Goal: Information Seeking & Learning: Learn about a topic

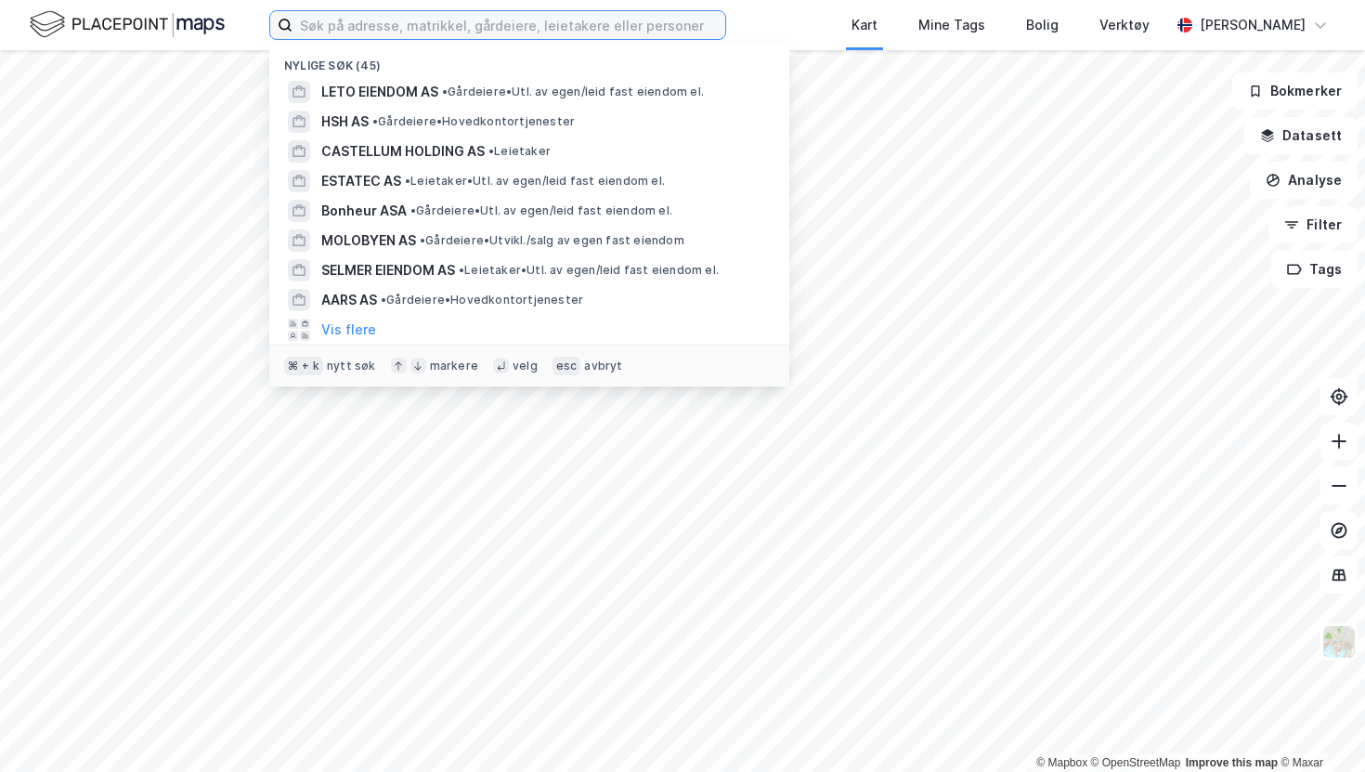
click at [579, 30] on input at bounding box center [508, 25] width 433 height 28
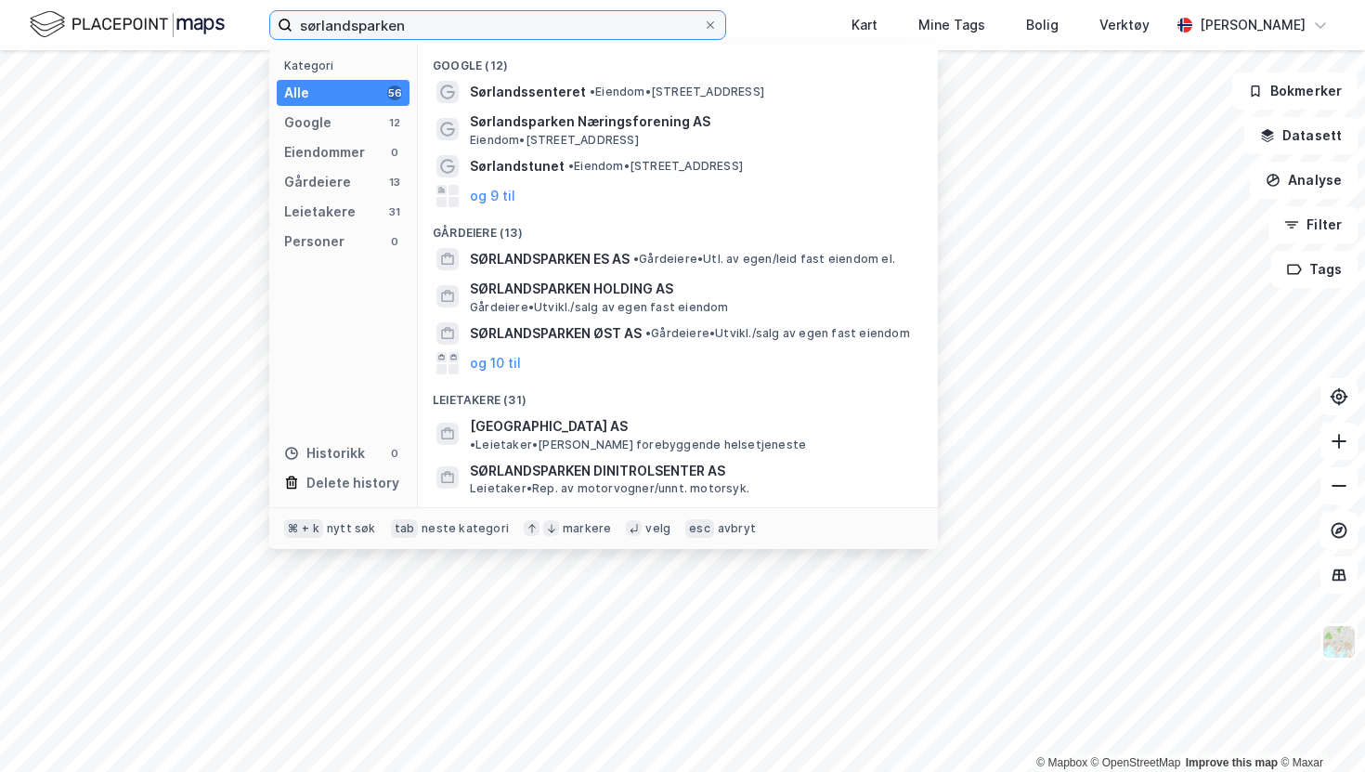
click at [579, 30] on input "sørlandsparken" at bounding box center [497, 25] width 410 height 28
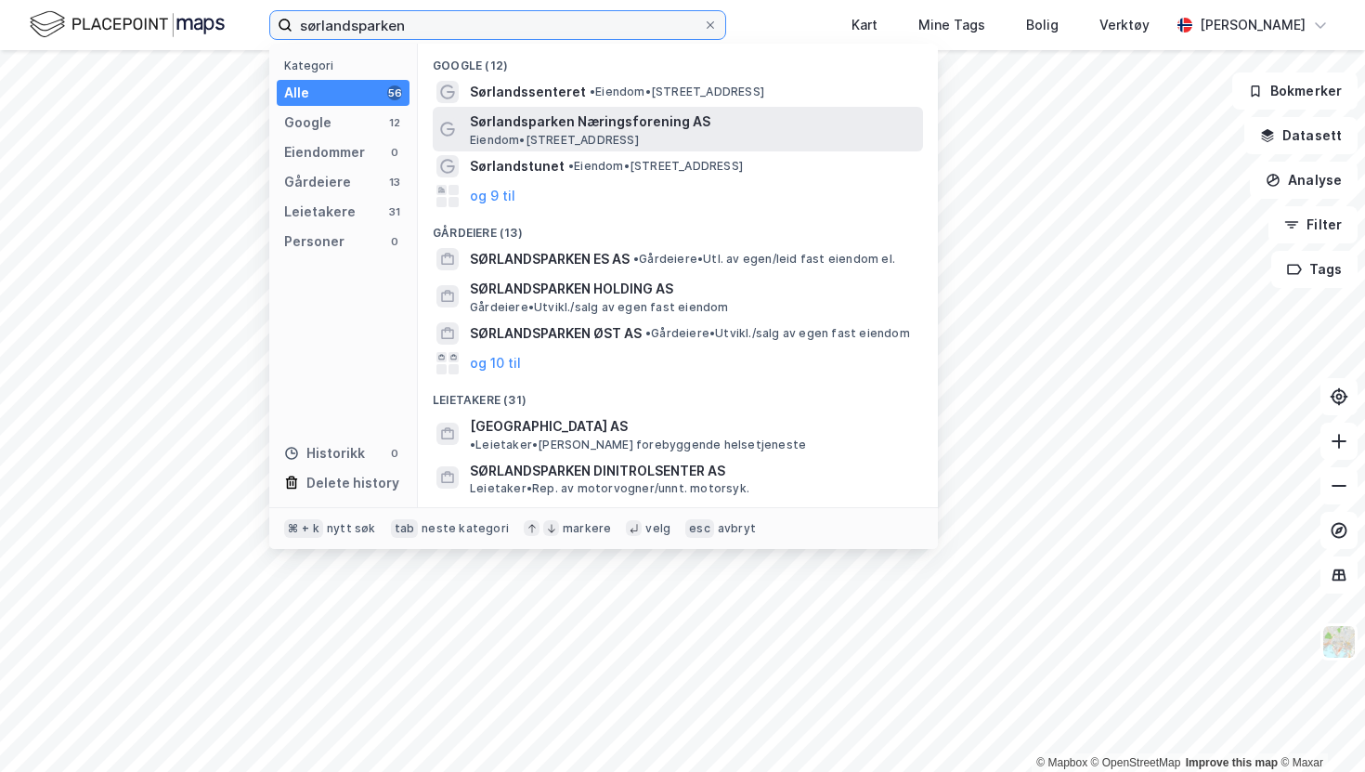
type input "sørlandsparken"
click at [527, 122] on span "Sørlandsparken Næringsforening AS" at bounding box center [693, 121] width 446 height 22
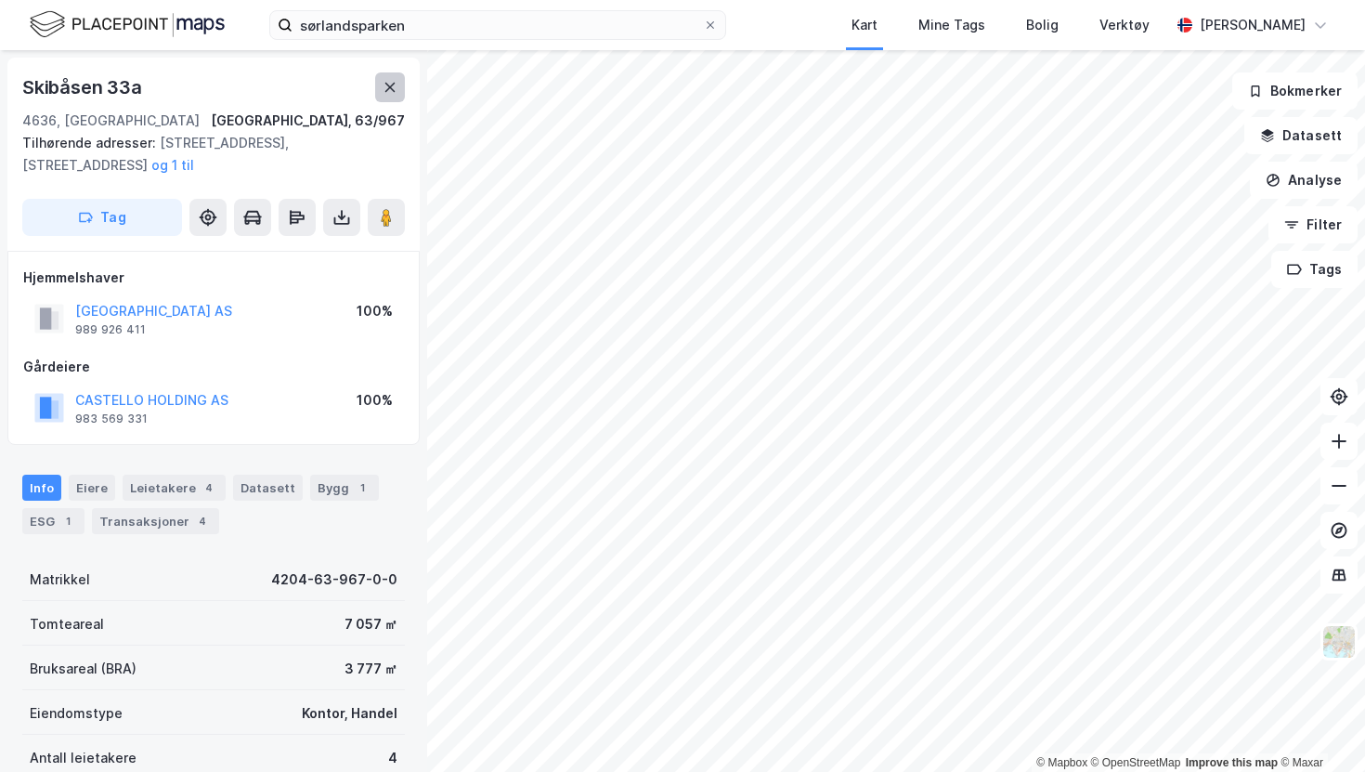
click at [386, 92] on icon at bounding box center [390, 87] width 15 height 15
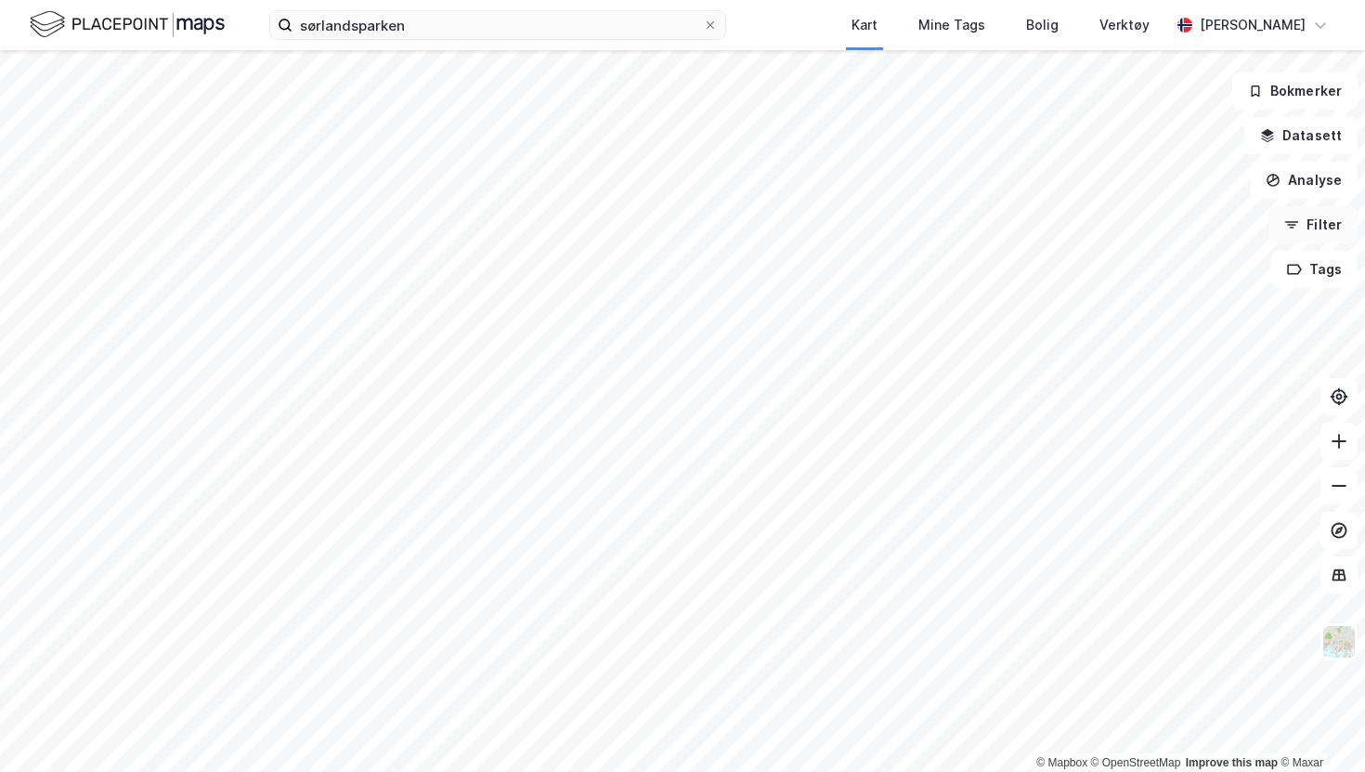
click at [1315, 222] on button "Filter" at bounding box center [1312, 224] width 89 height 37
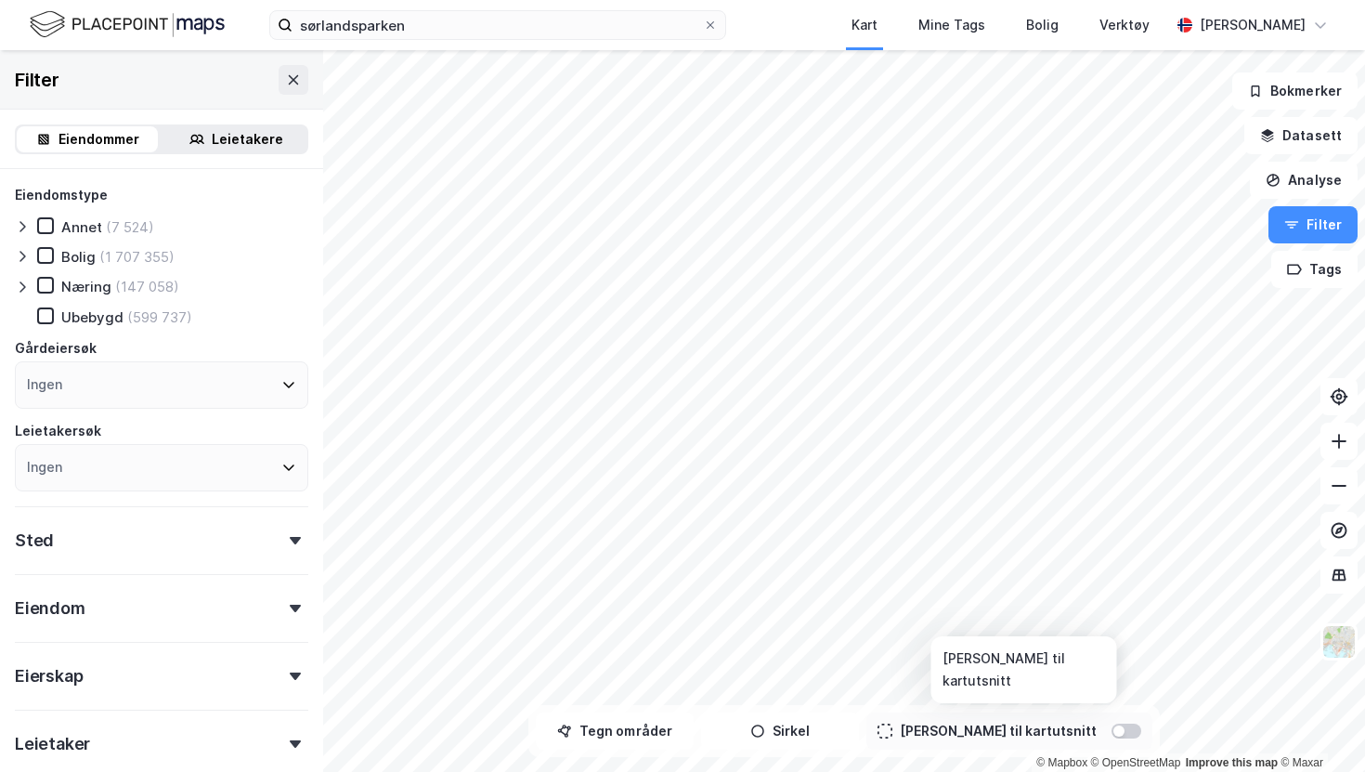
click at [1113, 728] on div at bounding box center [1118, 730] width 11 height 11
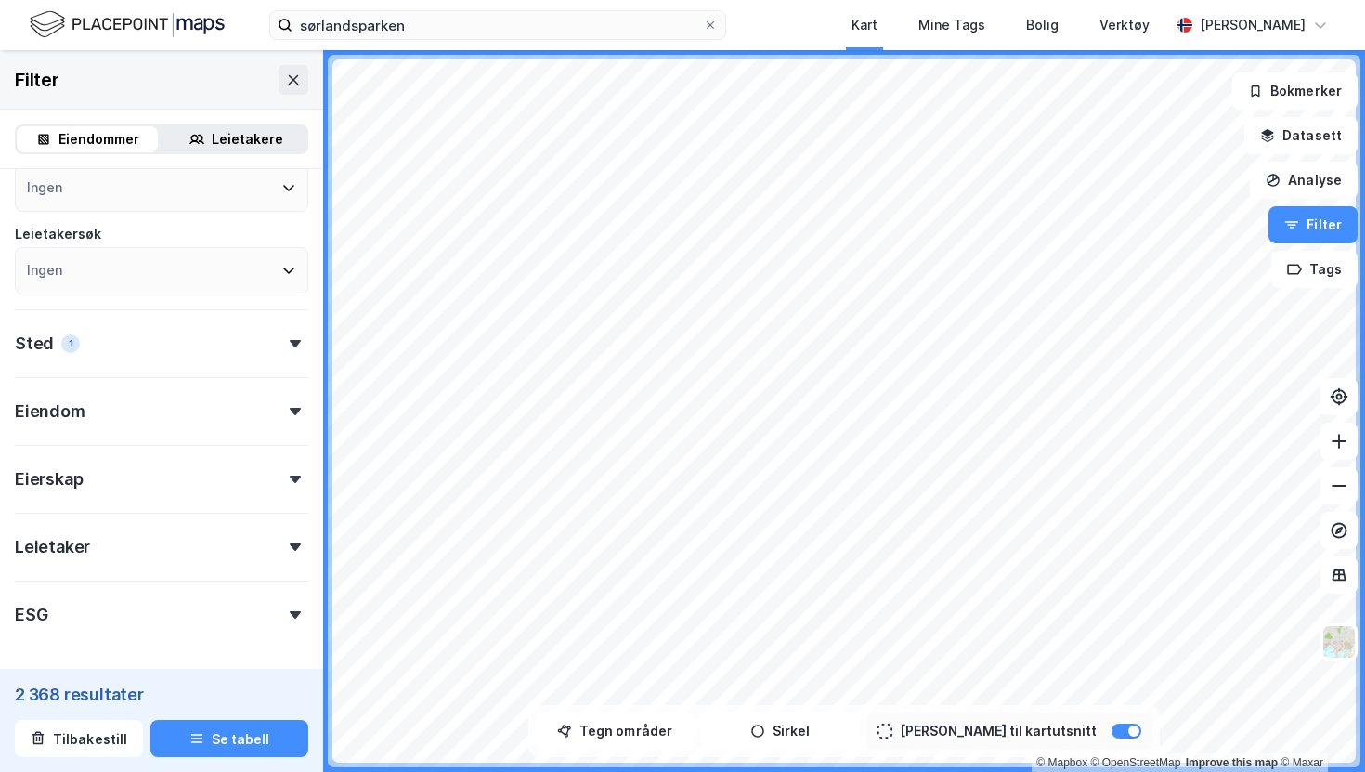
scroll to position [210, 0]
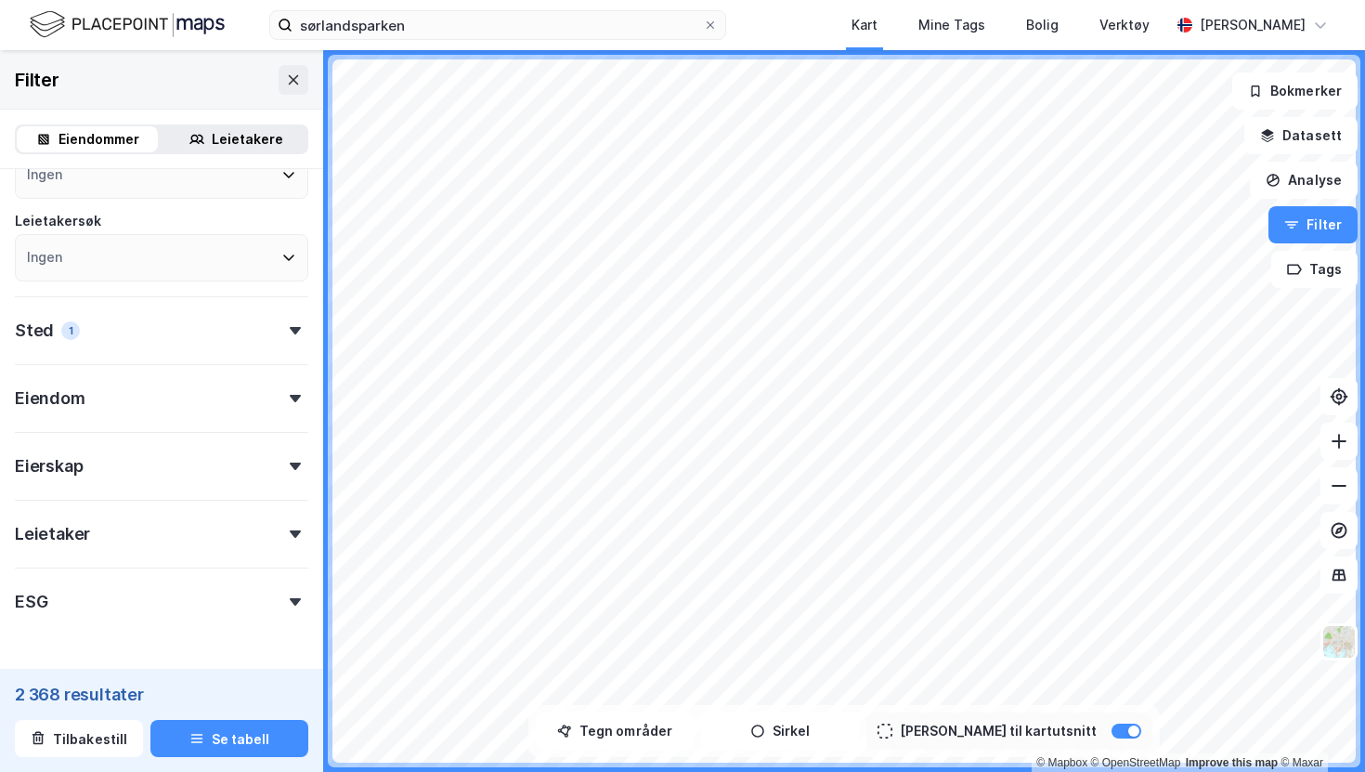
click at [180, 532] on div "Leietaker" at bounding box center [161, 526] width 293 height 53
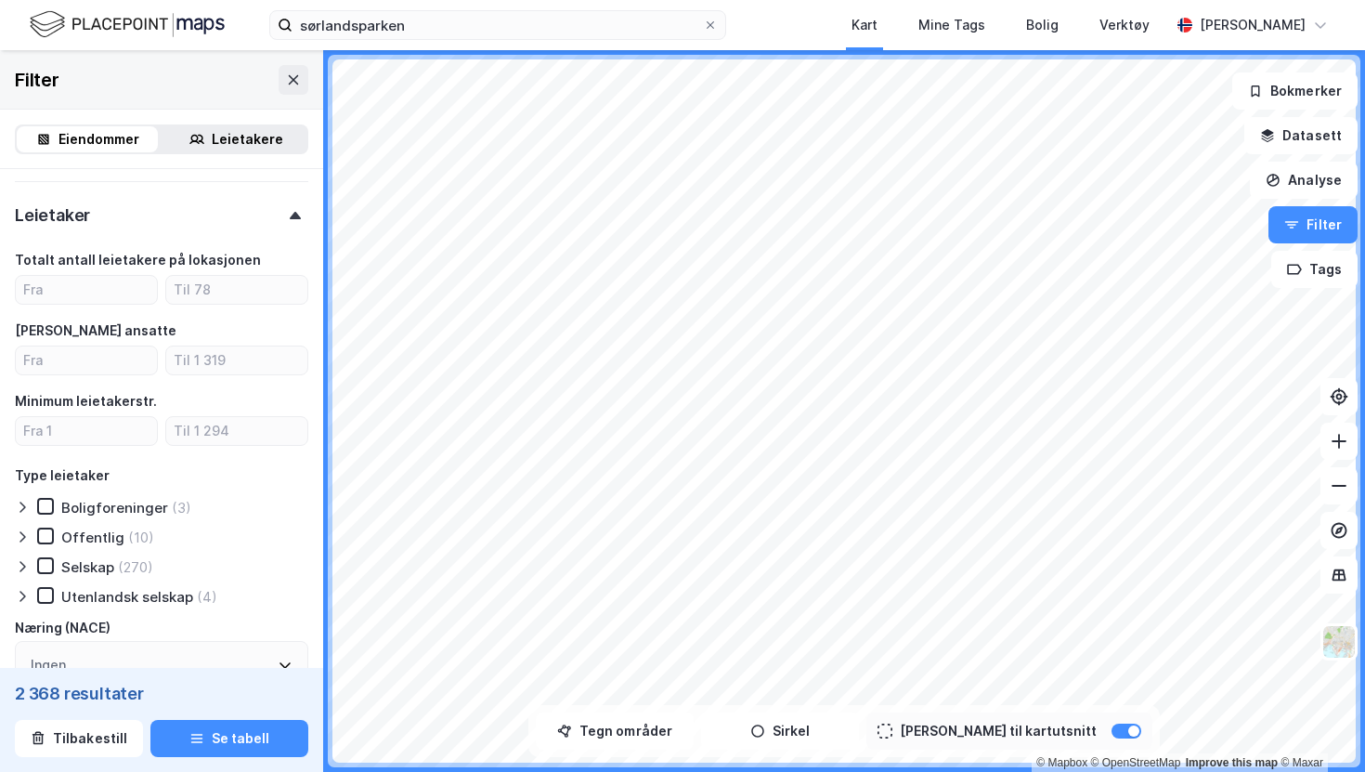
scroll to position [531, 0]
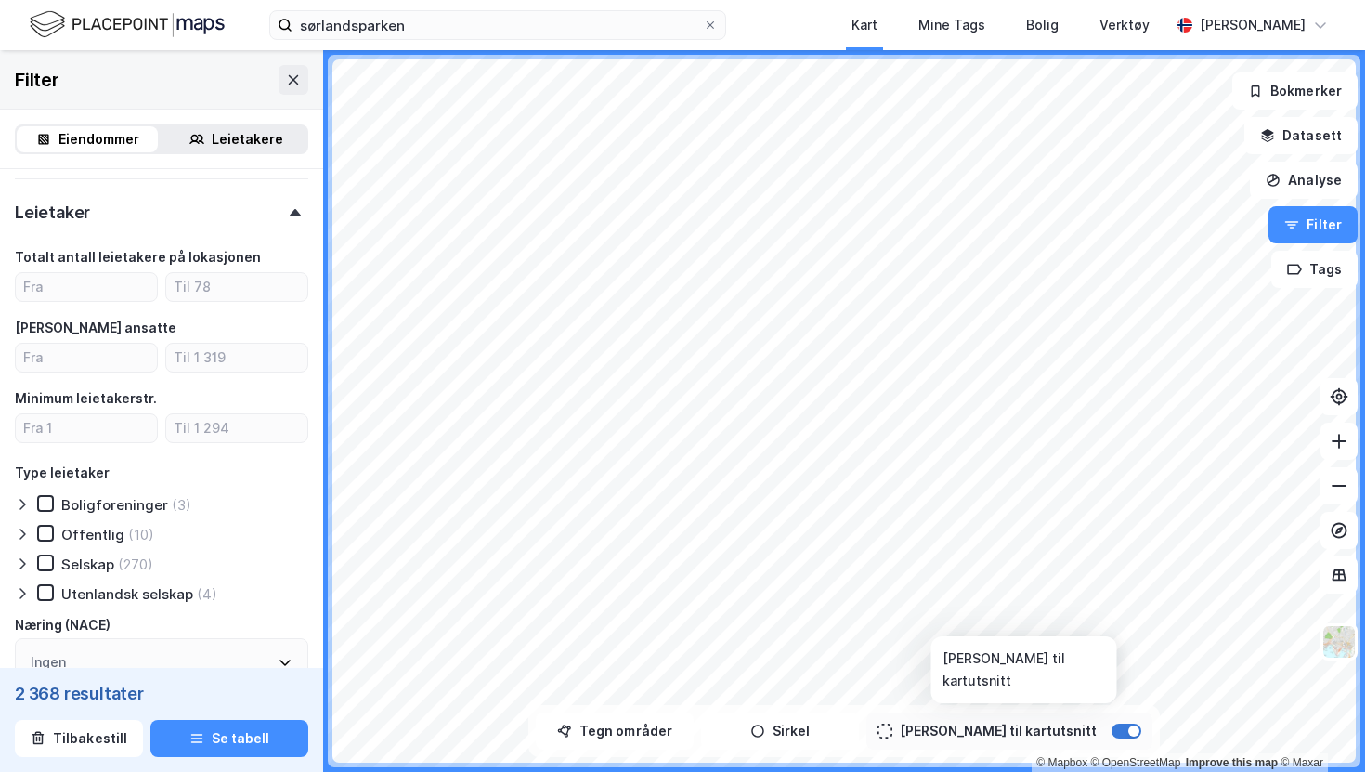
click at [1128, 733] on div at bounding box center [1133, 730] width 11 height 11
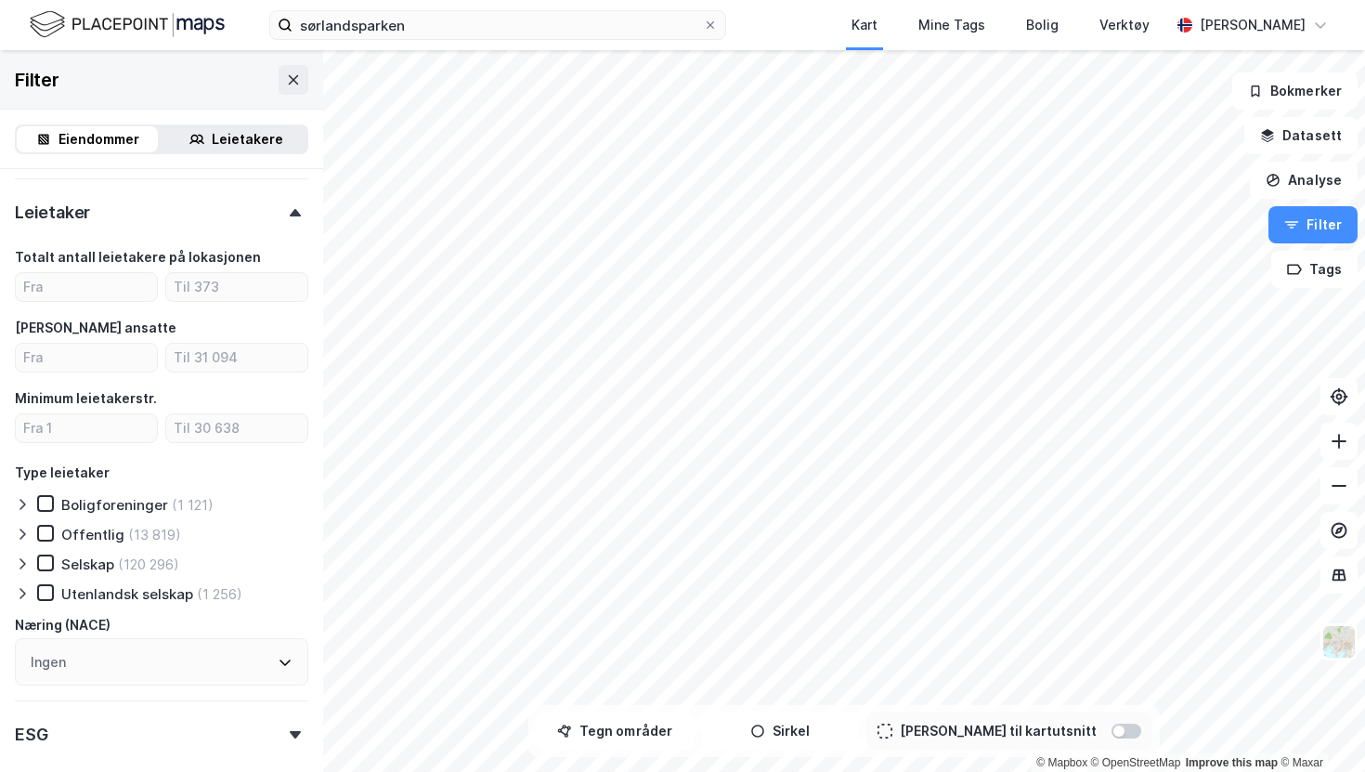
click at [1111, 733] on div at bounding box center [1126, 730] width 30 height 15
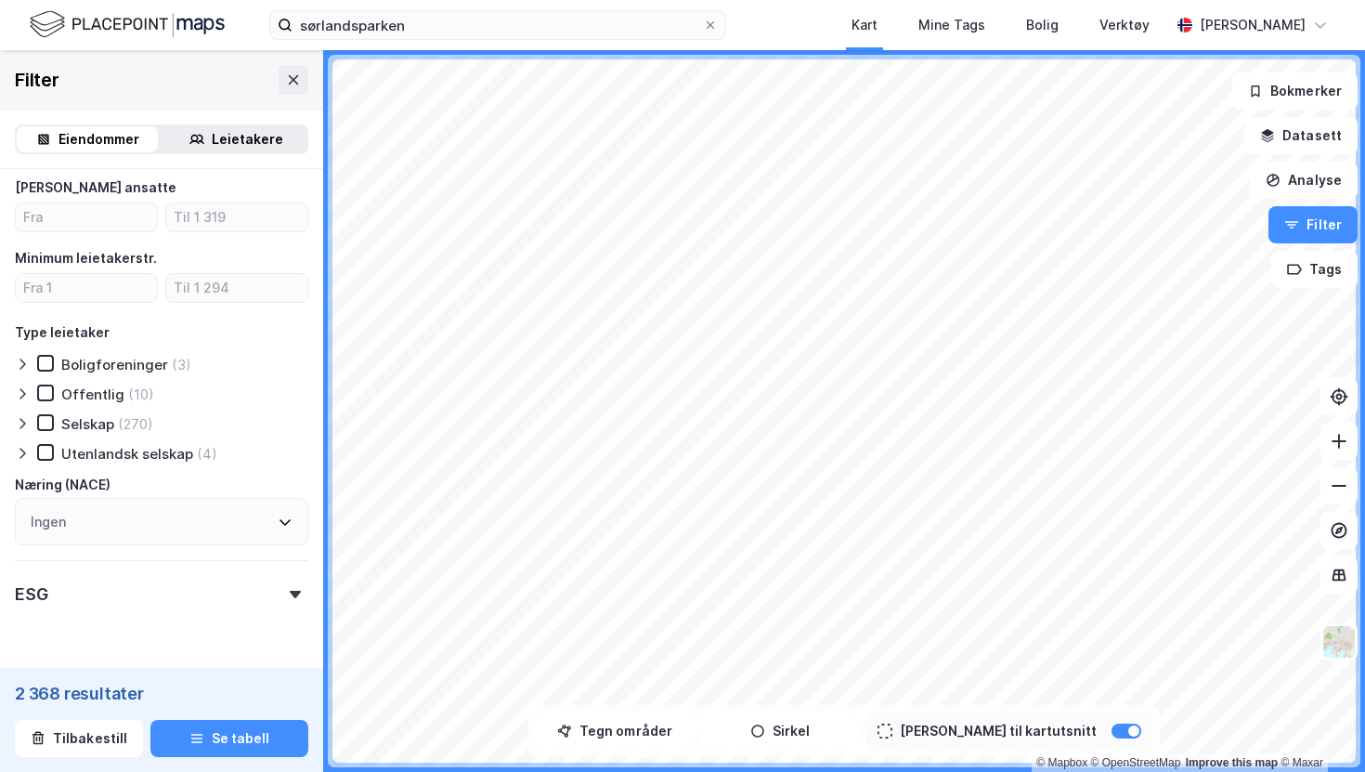
scroll to position [724, 0]
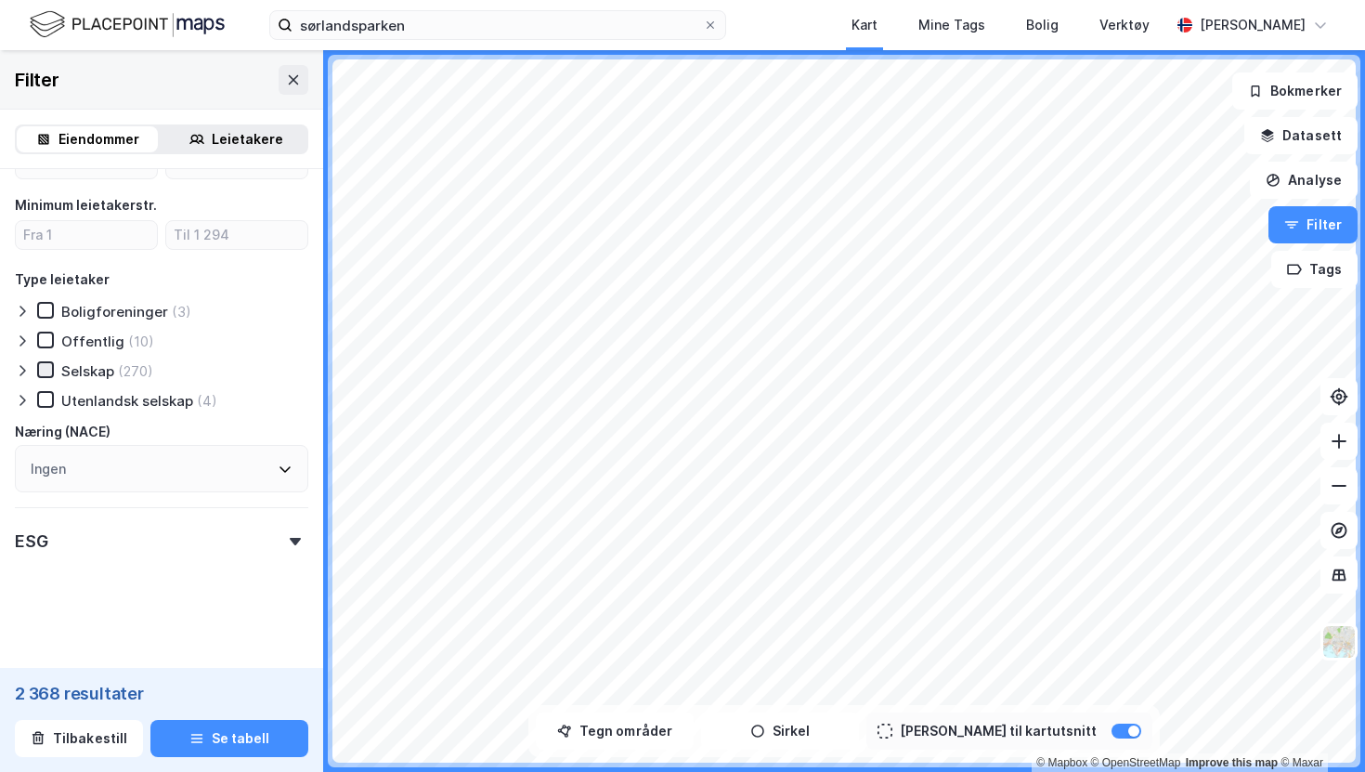
click at [41, 371] on icon at bounding box center [45, 369] width 13 height 13
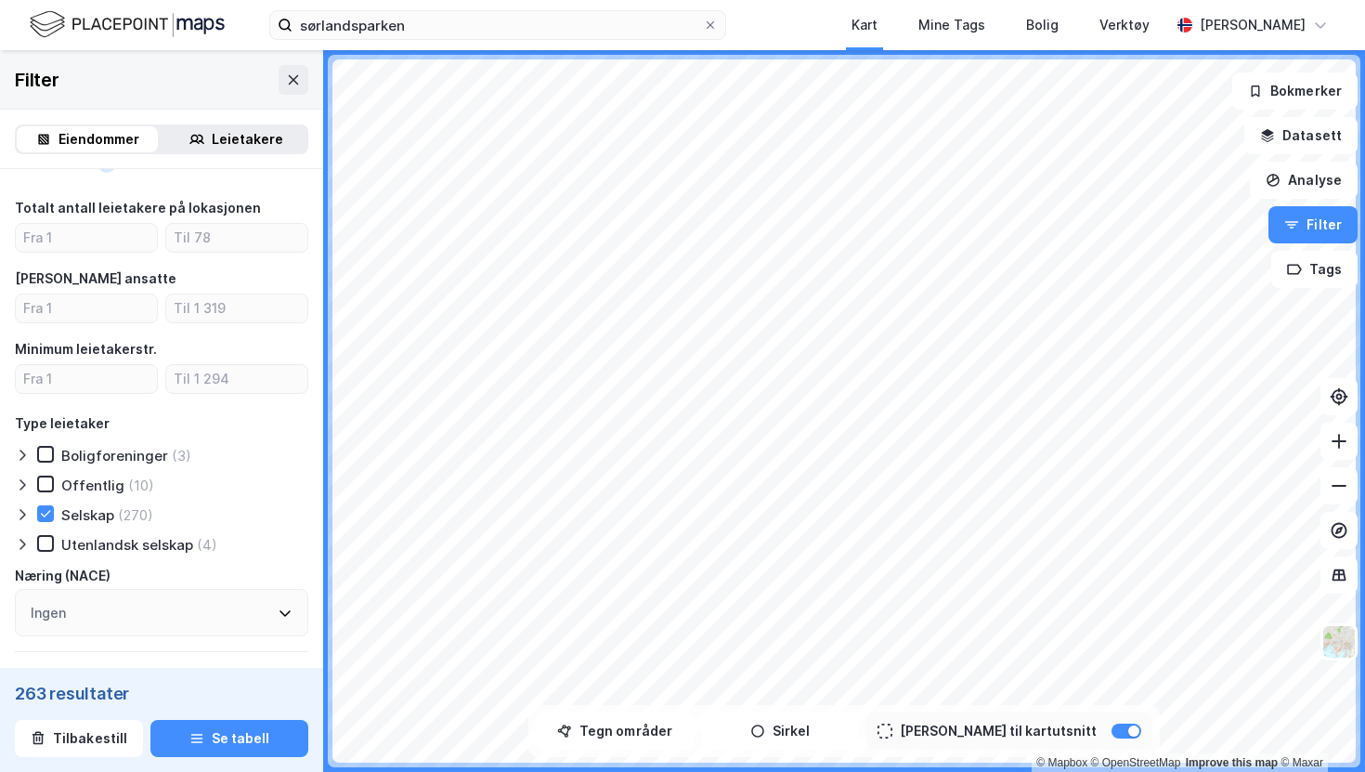
scroll to position [537, 0]
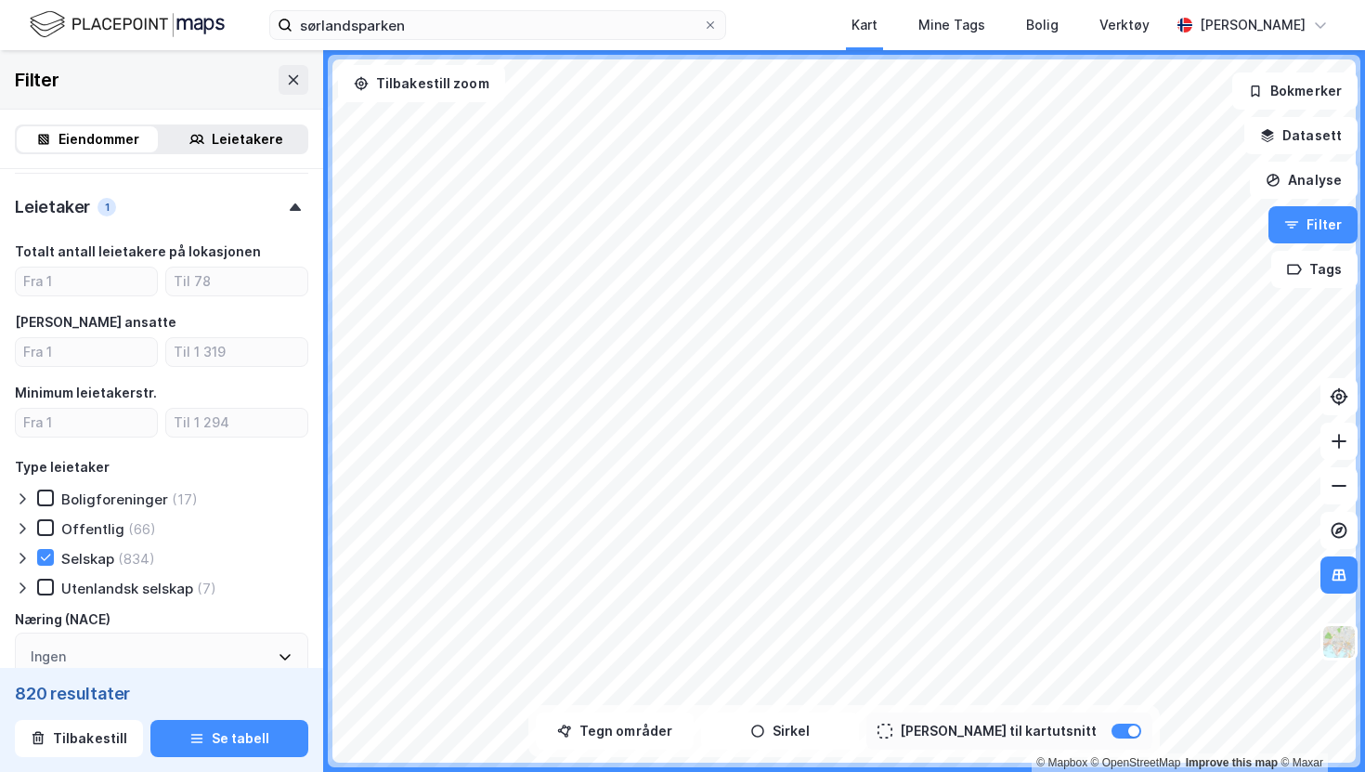
click at [261, 146] on div "Leietakere" at bounding box center [247, 139] width 71 height 22
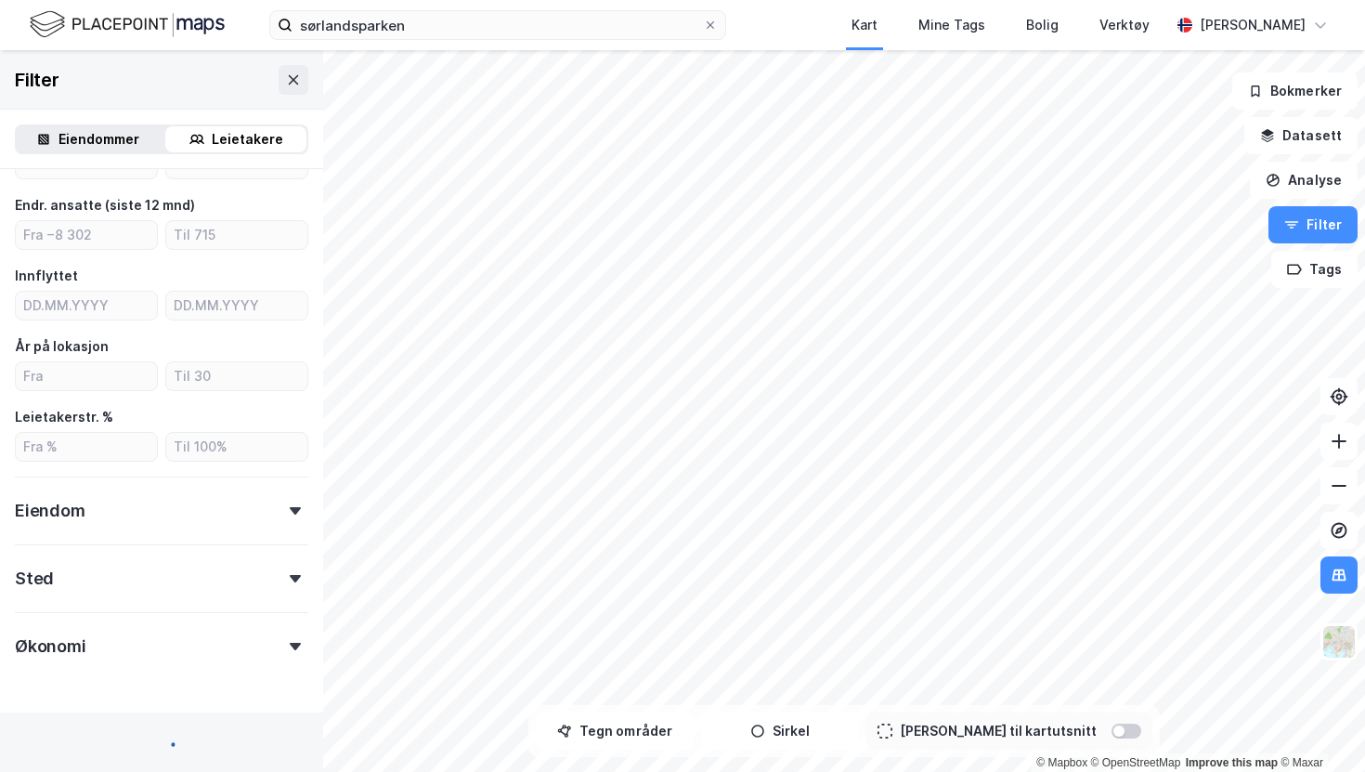
scroll to position [390, 0]
click at [71, 142] on div "Eiendommer" at bounding box center [98, 139] width 81 height 22
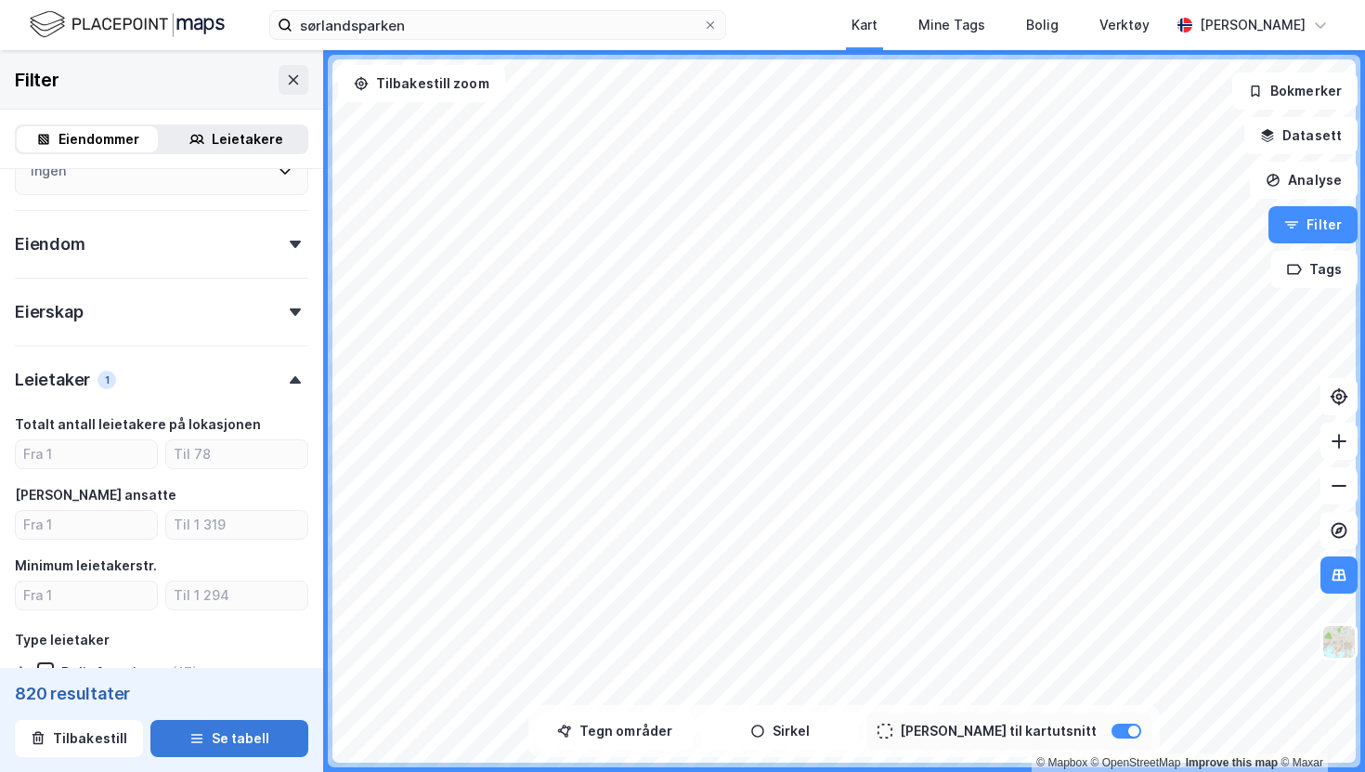
click at [207, 739] on button "Se tabell" at bounding box center [229, 738] width 158 height 37
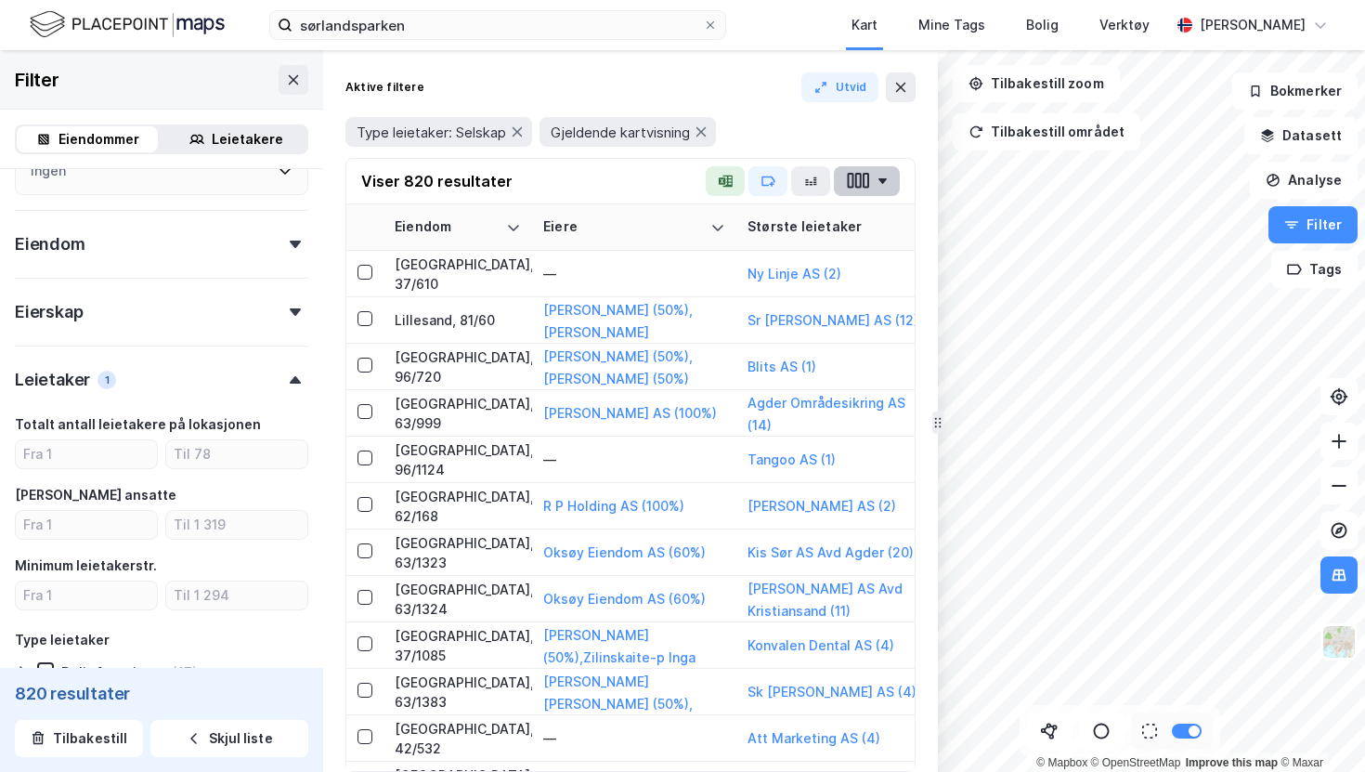
click at [869, 186] on icon "button" at bounding box center [858, 180] width 24 height 19
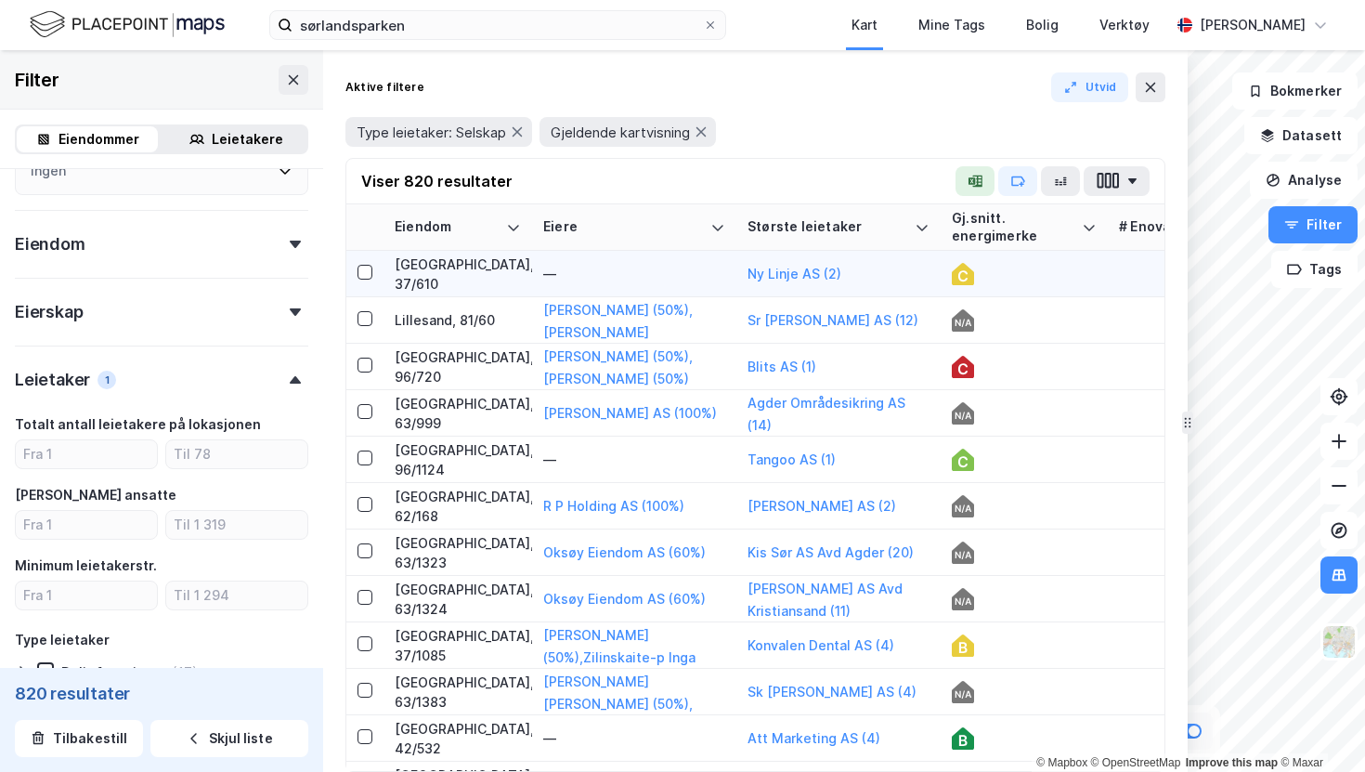
drag, startPoint x: 931, startPoint y: 266, endPoint x: 1181, endPoint y: 251, distance: 250.3
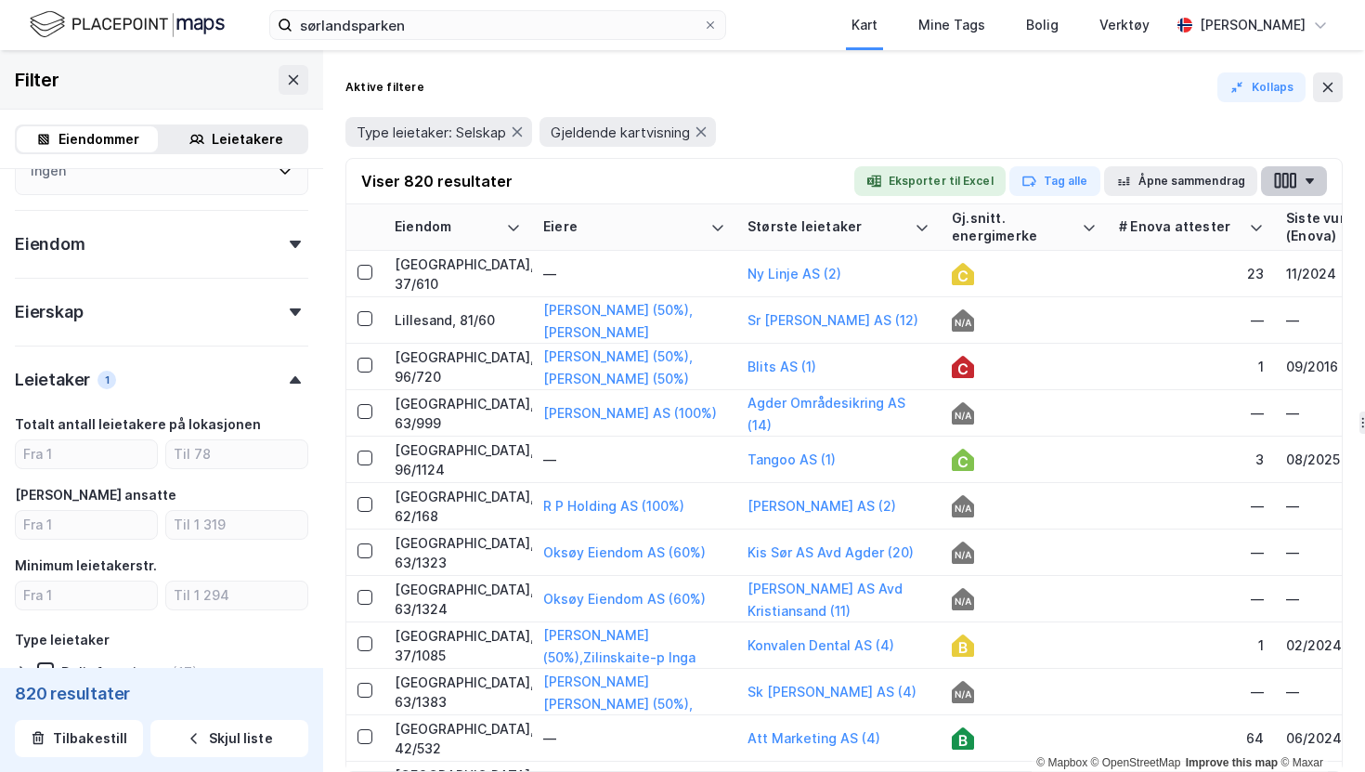
click at [1293, 184] on icon "button" at bounding box center [1285, 180] width 24 height 19
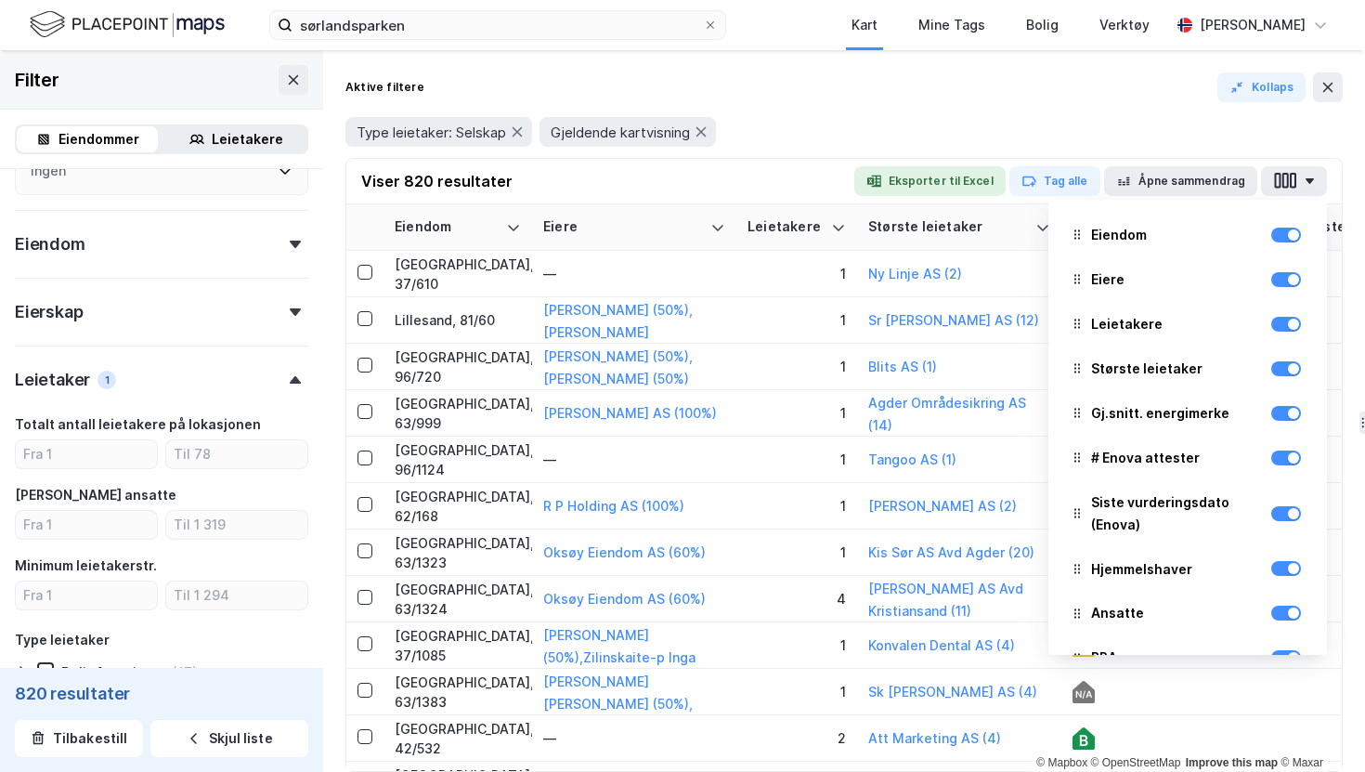
click at [1098, 113] on div "Type leietaker: Selskap Gjeldende kartvisning" at bounding box center [843, 132] width 997 height 52
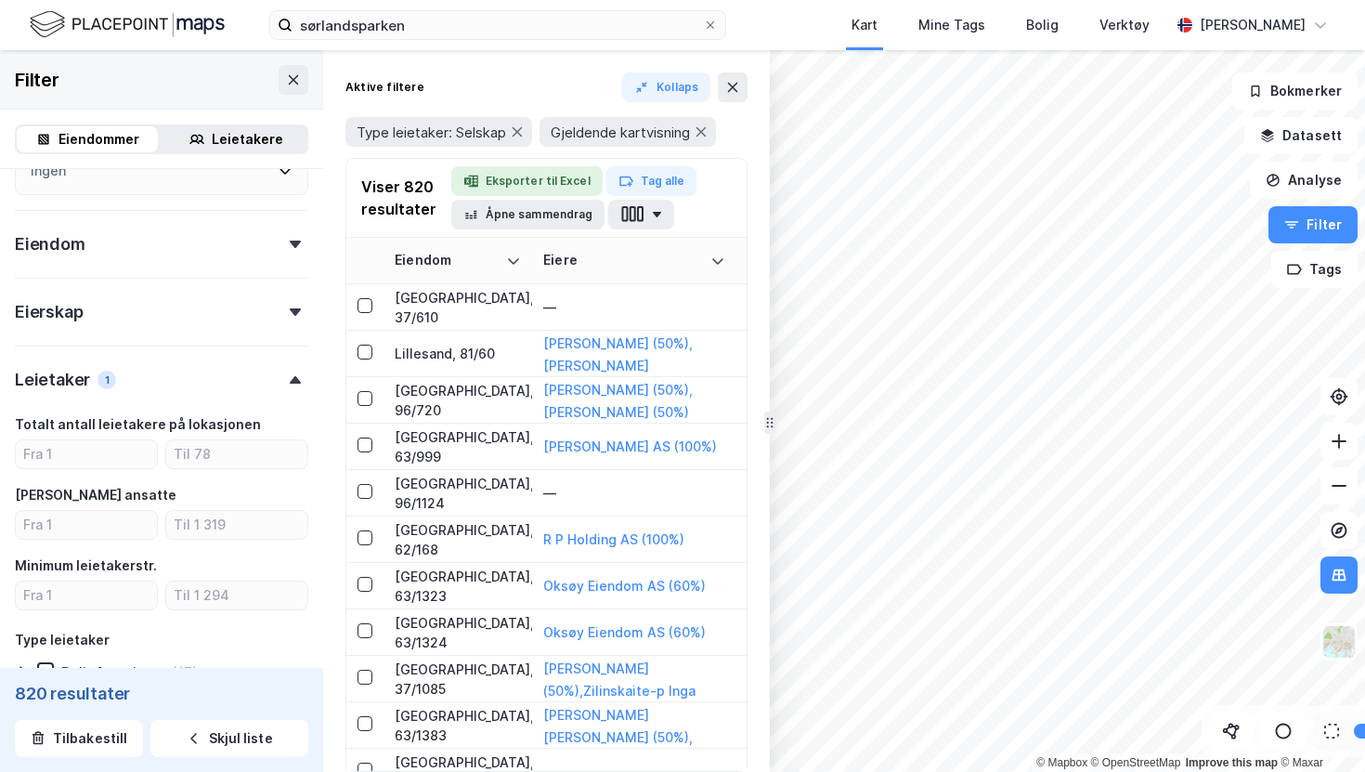
drag, startPoint x: 1359, startPoint y: 190, endPoint x: 758, endPoint y: 261, distance: 605.8
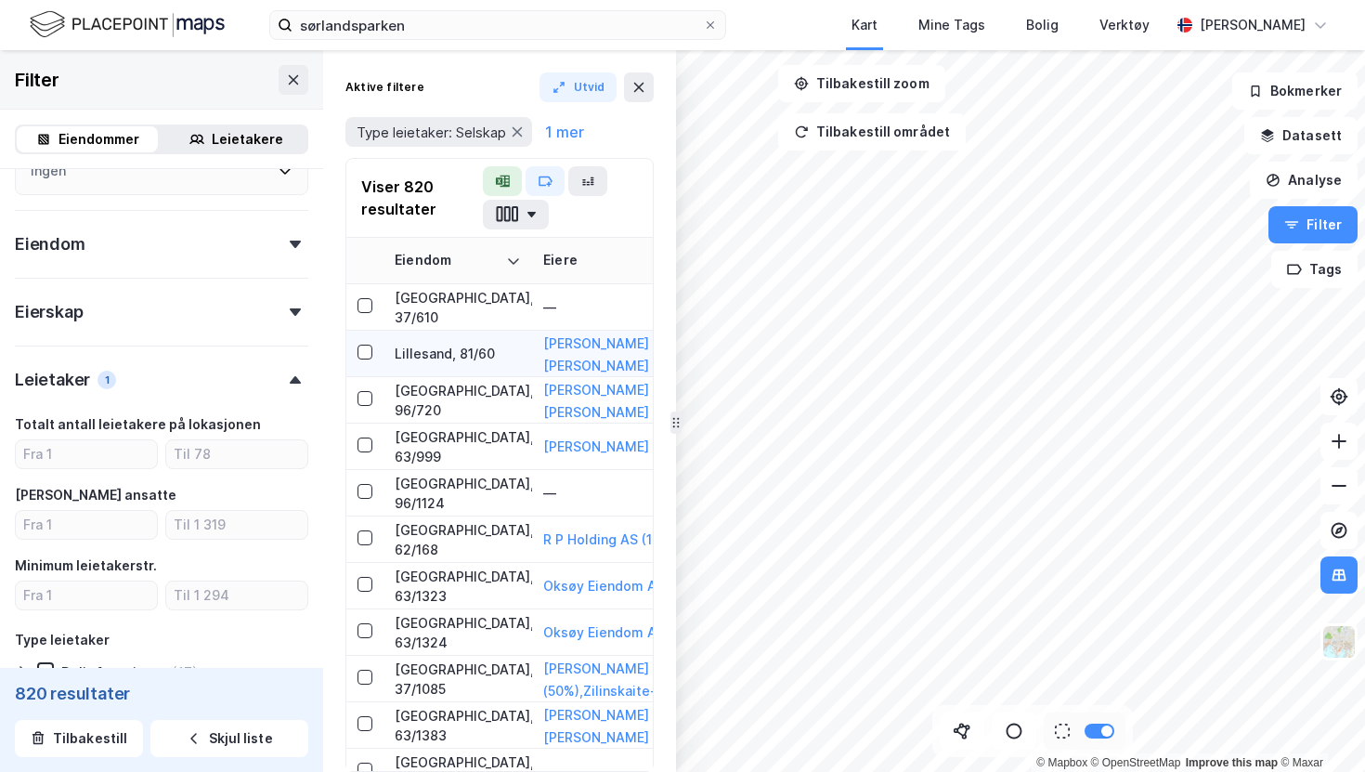
drag, startPoint x: 761, startPoint y: 331, endPoint x: 636, endPoint y: 334, distance: 125.4
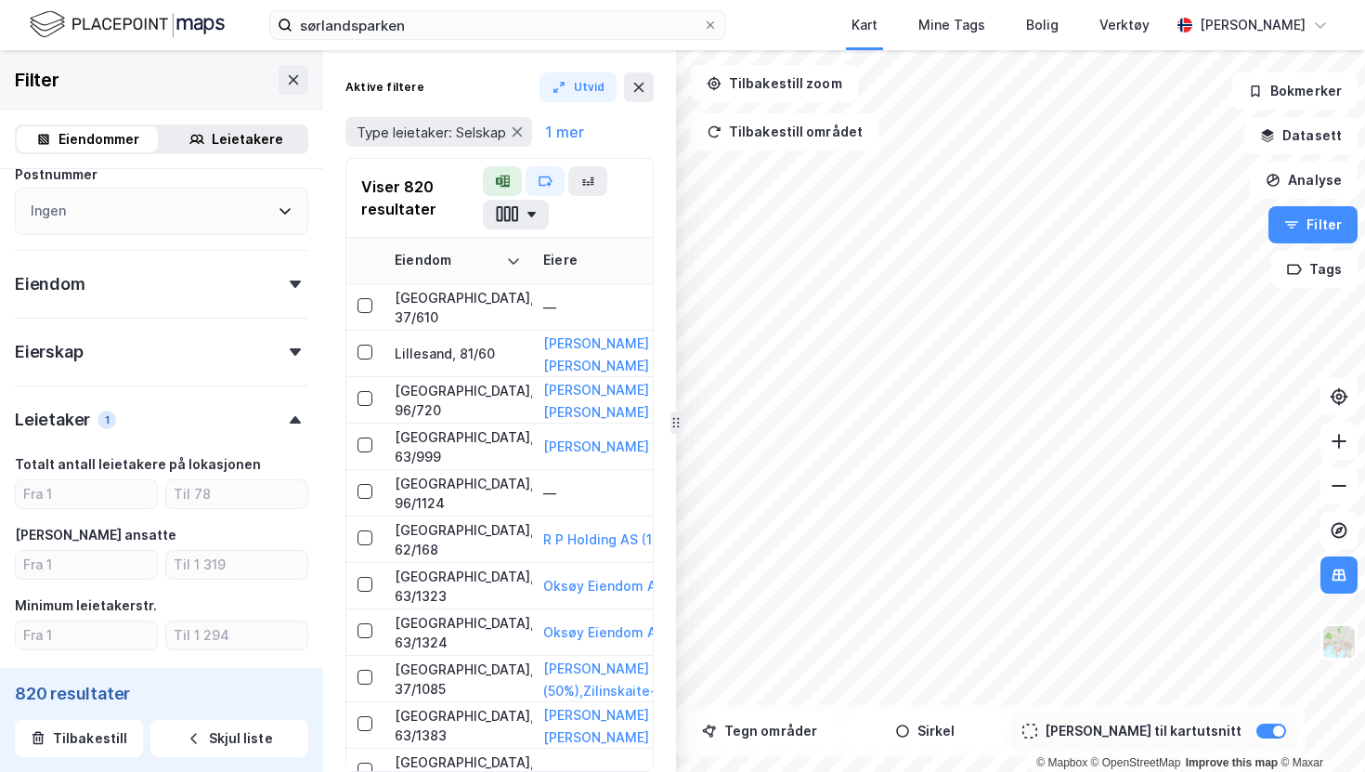
scroll to position [494, 0]
click at [285, 287] on div at bounding box center [295, 286] width 26 height 7
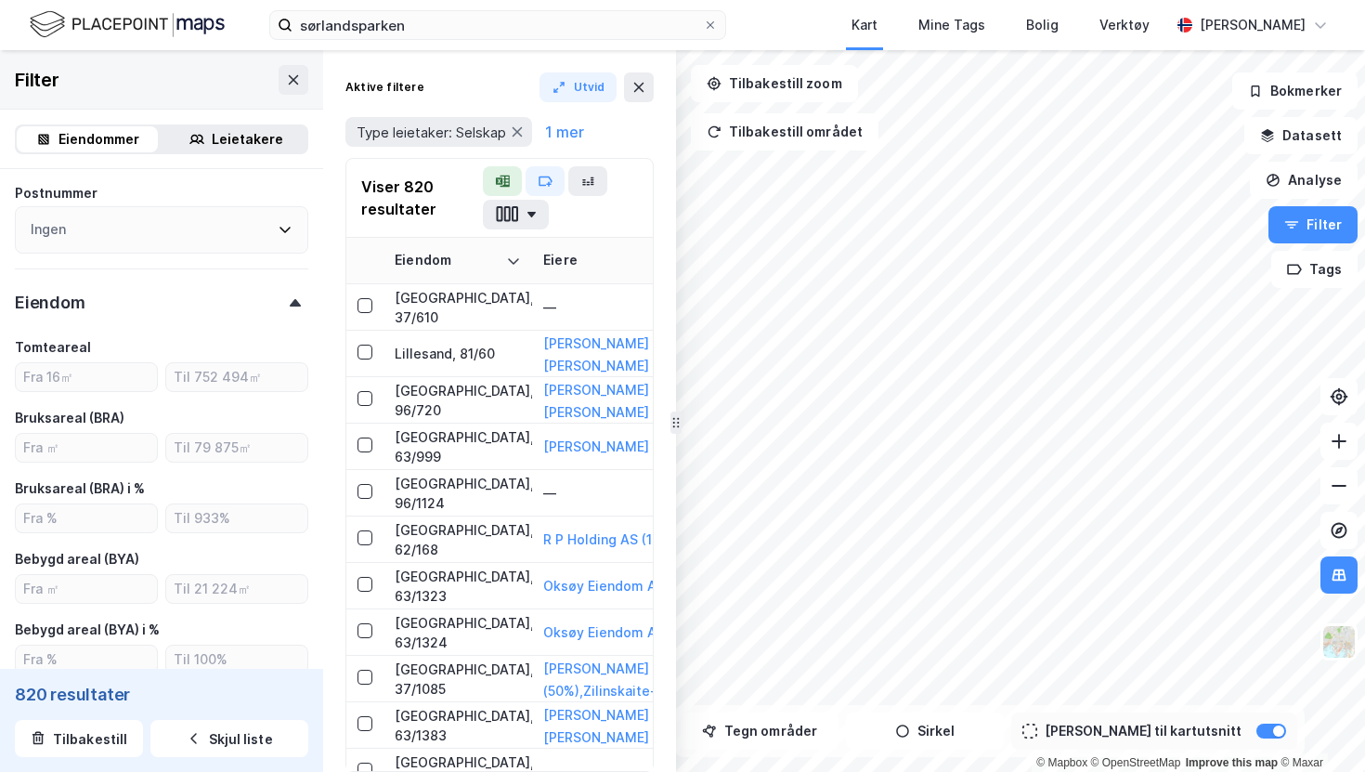
scroll to position [474, 0]
click at [290, 307] on icon at bounding box center [295, 306] width 11 height 7
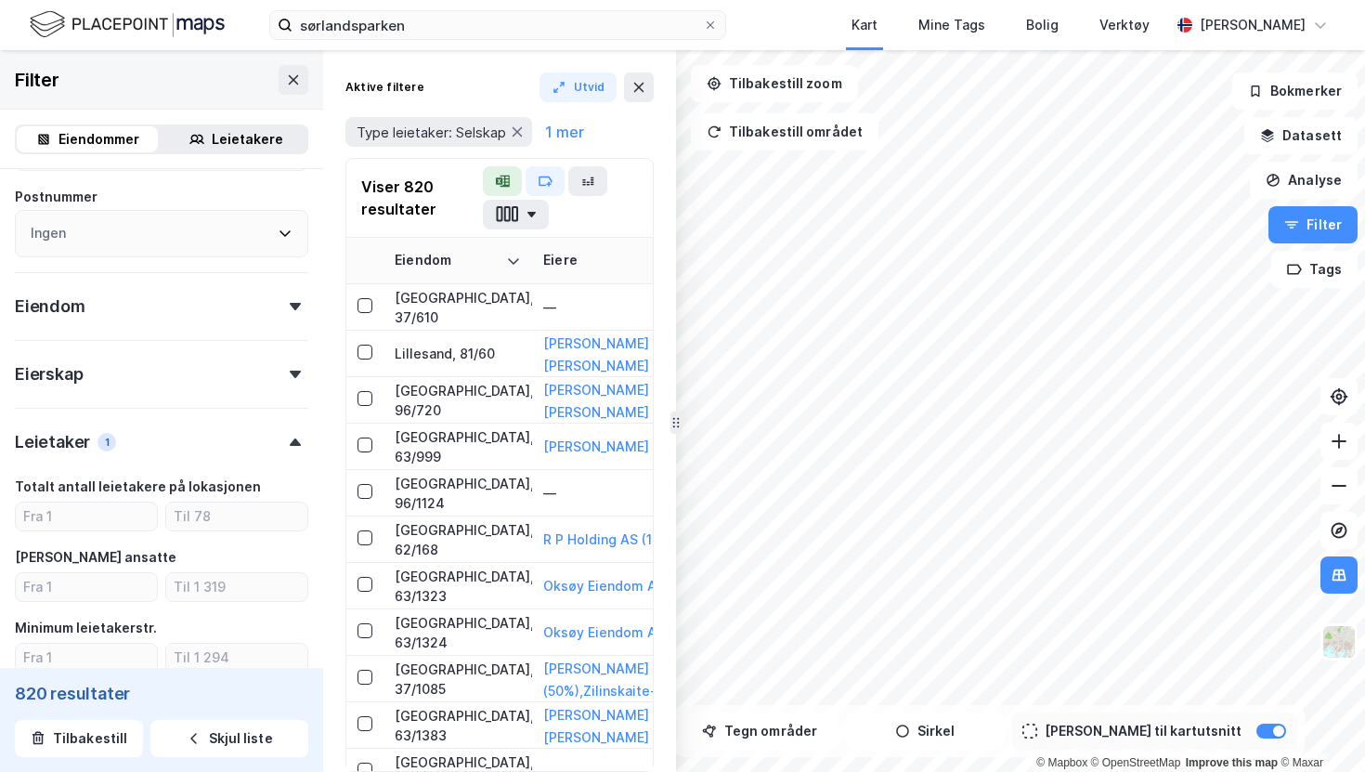
click at [292, 443] on icon at bounding box center [295, 441] width 11 height 7
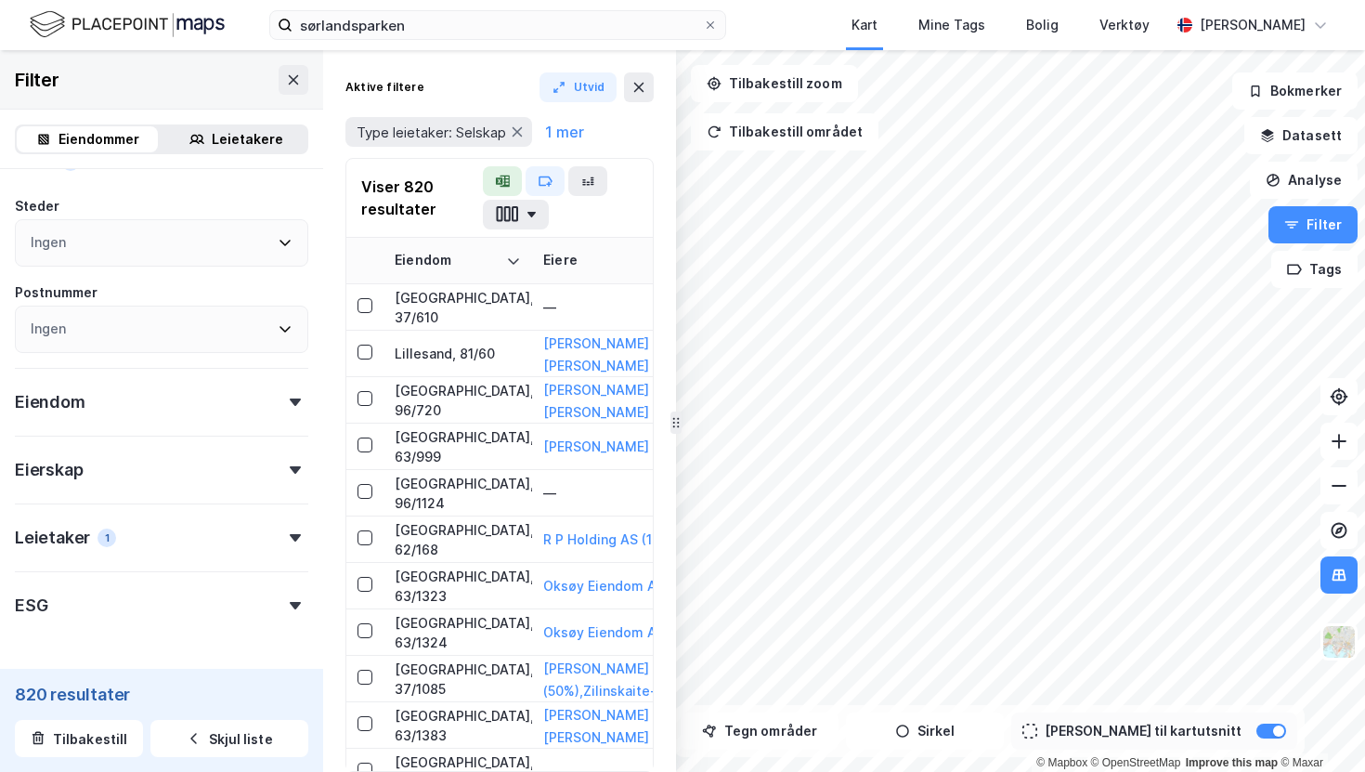
scroll to position [374, 0]
click at [526, 210] on button "button" at bounding box center [516, 215] width 66 height 30
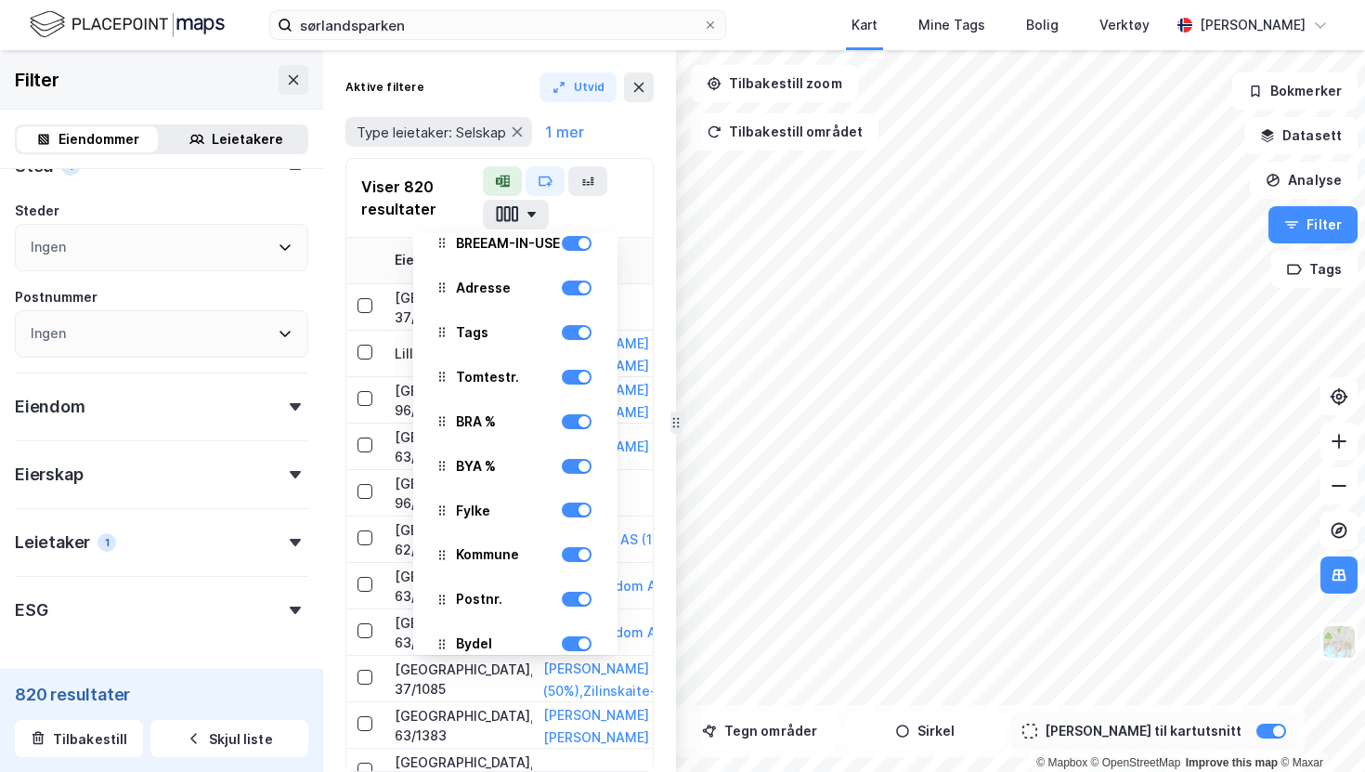
scroll to position [784, 0]
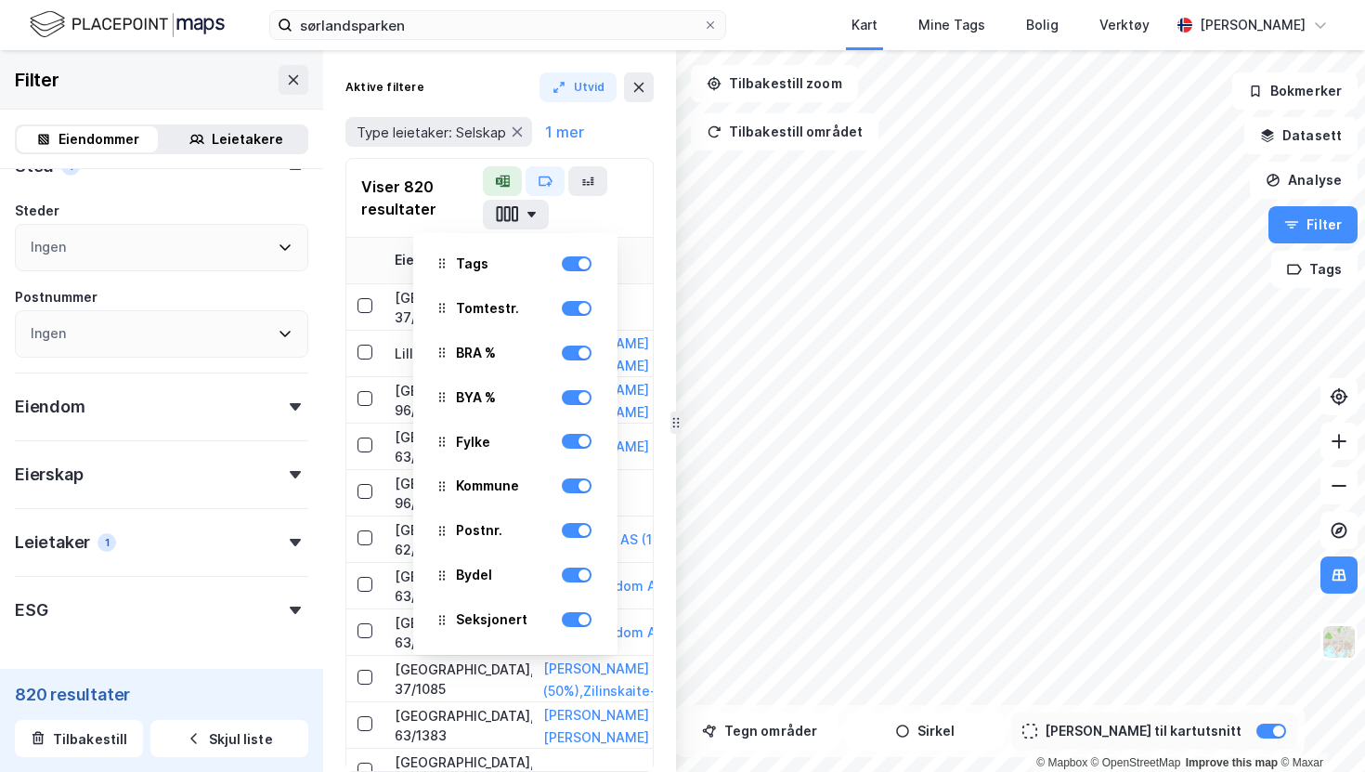
click at [466, 68] on div "Aktive filtere Utvid Type leietaker: Selskap 1 mer Viser 820 resultater Eiendom…" at bounding box center [499, 410] width 353 height 721
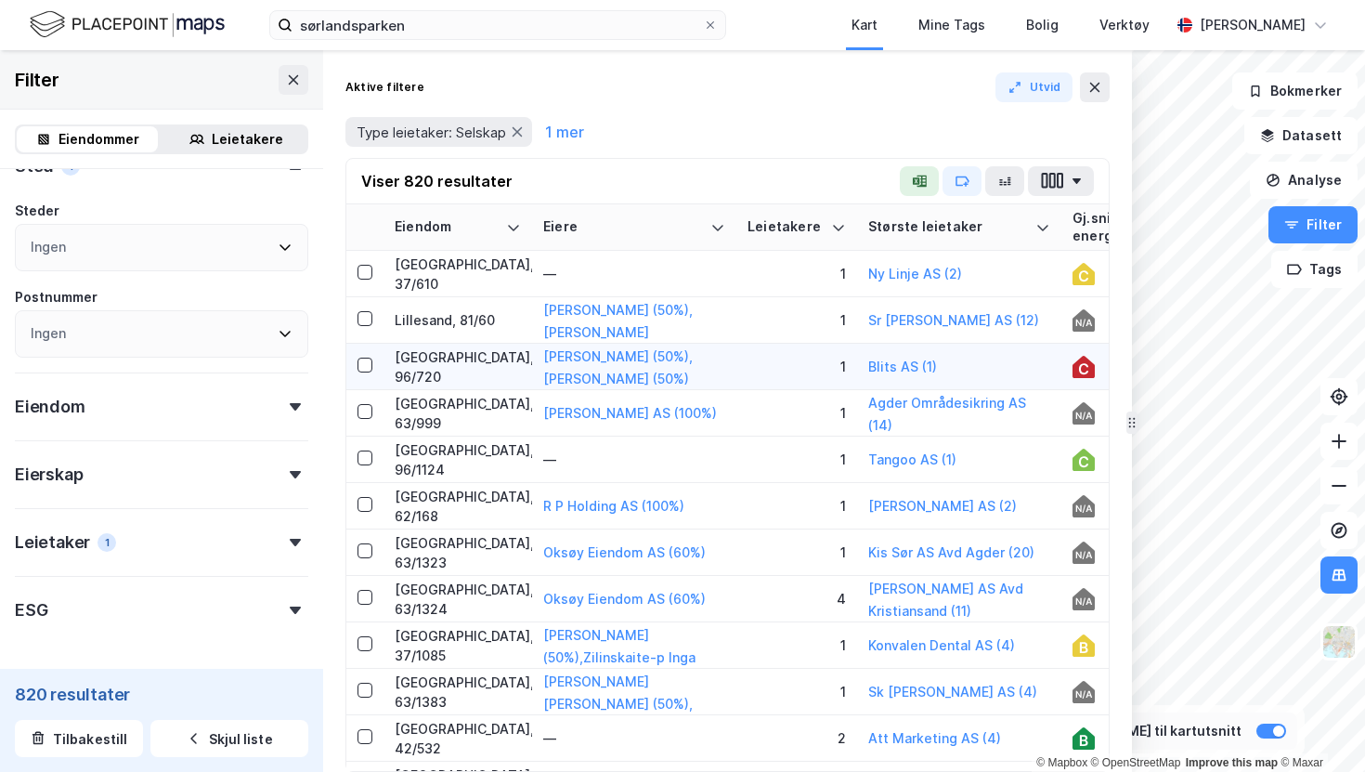
drag, startPoint x: 675, startPoint y: 422, endPoint x: 1131, endPoint y: 369, distance: 458.9
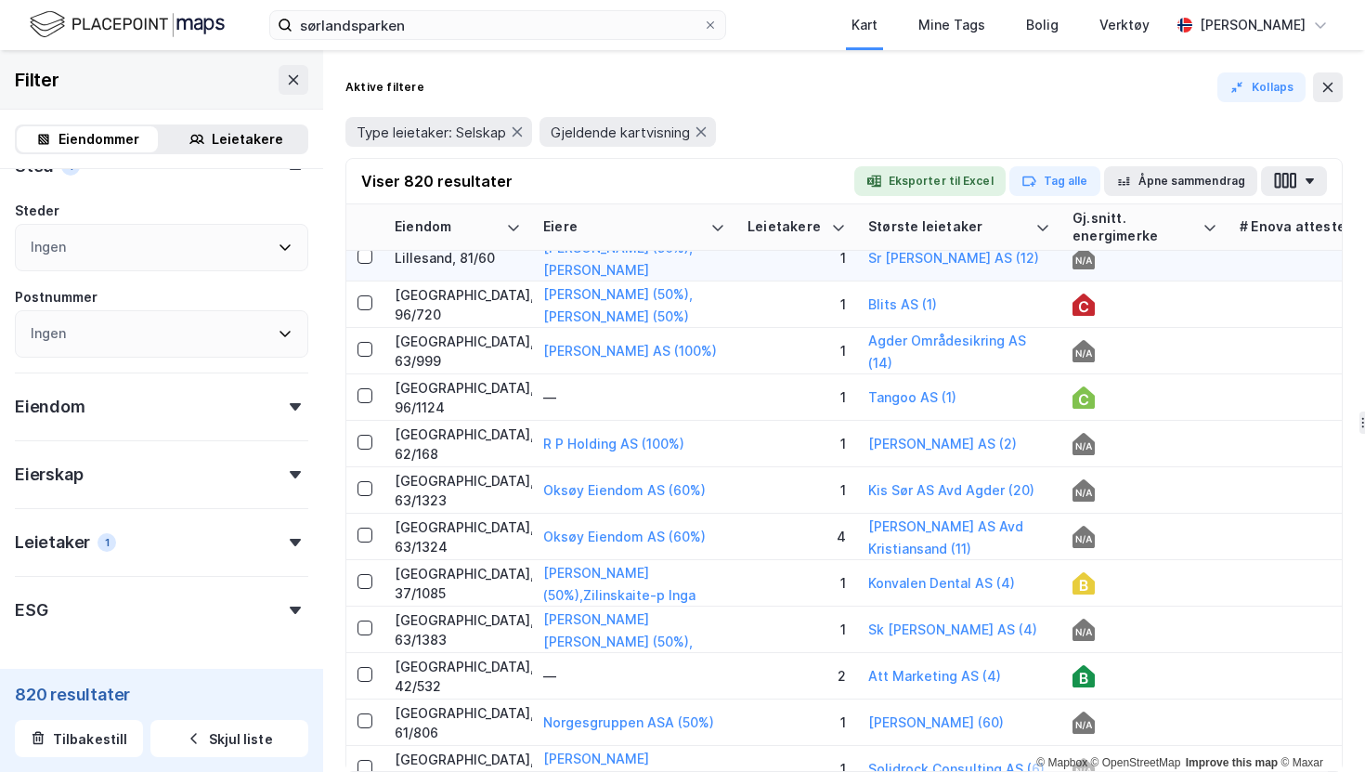
scroll to position [0, 0]
